Goal: Task Accomplishment & Management: Use online tool/utility

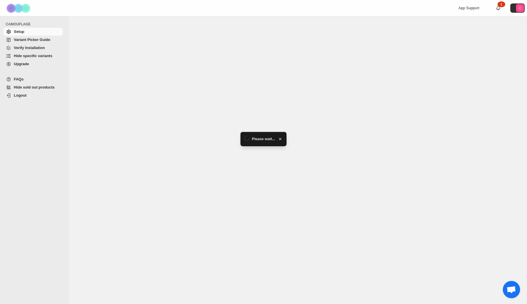
select select "******"
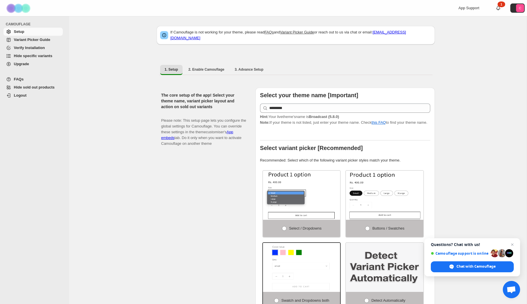
click at [34, 91] on link "Hide sold out products" at bounding box center [32, 87] width 59 height 8
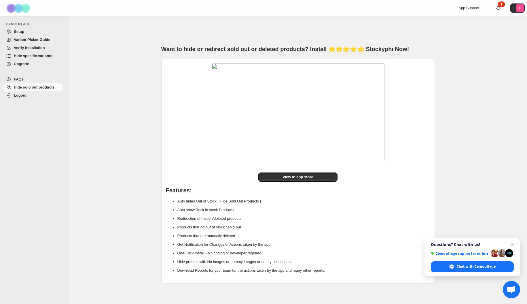
click at [14, 12] on img at bounding box center [19, 8] width 29 height 16
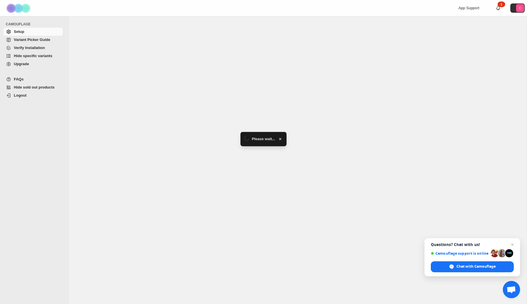
select select "******"
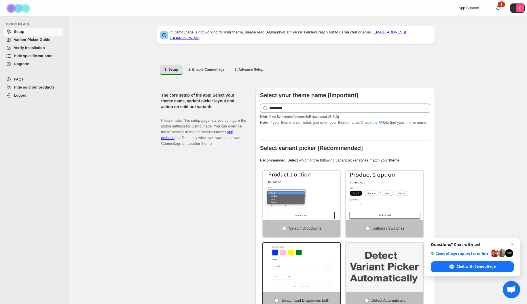
click at [28, 56] on span "Hide specific variants" at bounding box center [33, 56] width 39 height 4
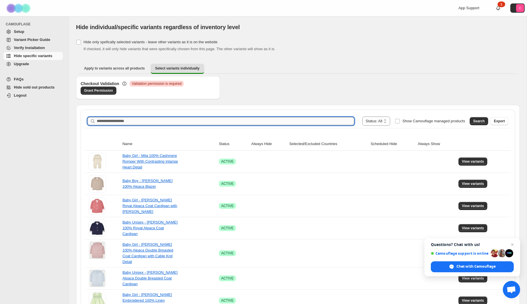
click at [162, 121] on input "Search product name" at bounding box center [225, 121] width 257 height 8
type input "*******"
click at [483, 121] on span "Search" at bounding box center [479, 121] width 12 height 5
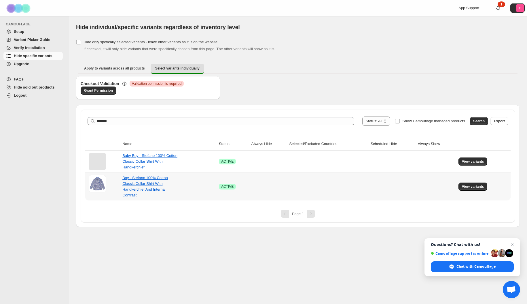
click at [146, 185] on div "Boy - Stefano 100% Cotton Classic Collar Shirt With Handkerchief And Internal C…" at bounding box center [151, 186] width 58 height 23
click at [471, 185] on span "View variants" at bounding box center [473, 186] width 22 height 5
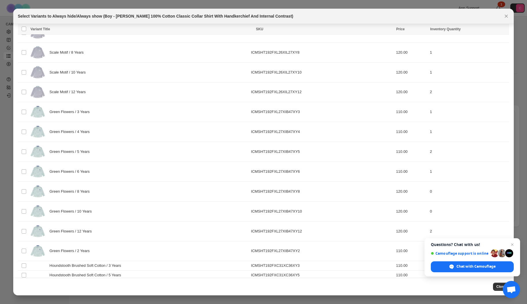
scroll to position [438, 0]
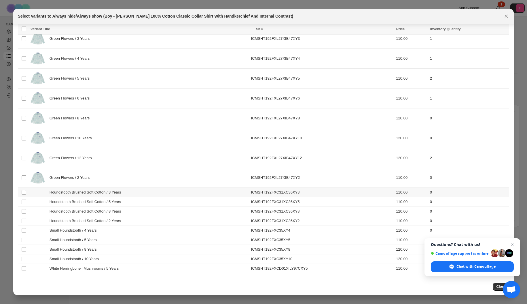
click at [20, 192] on td "Select product variant" at bounding box center [23, 192] width 11 height 10
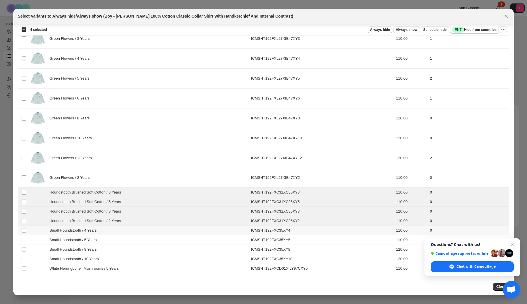
drag, startPoint x: 24, startPoint y: 227, endPoint x: 23, endPoint y: 233, distance: 5.9
click at [24, 227] on td "Select product variant" at bounding box center [23, 230] width 11 height 10
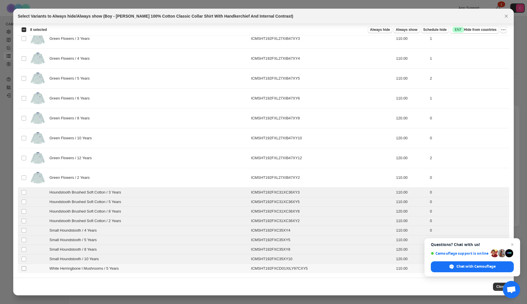
click at [23, 270] on span ":r7:" at bounding box center [23, 268] width 5 height 5
click at [511, 244] on span "Close chat" at bounding box center [512, 244] width 7 height 7
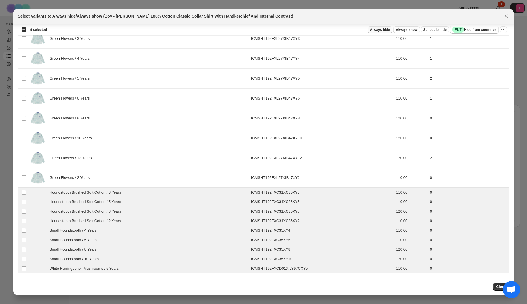
click at [373, 28] on span "Always hide" at bounding box center [380, 29] width 20 height 5
